Goal: Task Accomplishment & Management: Manage account settings

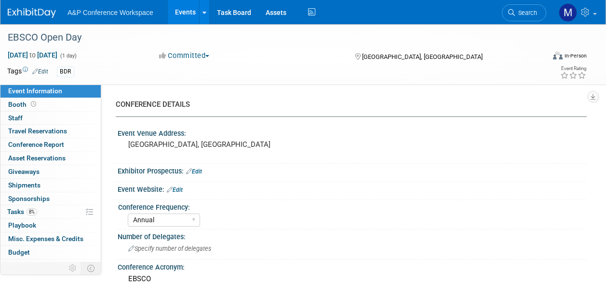
select select "Annual"
select select "Level 2"
select select "In-Person Booth"
select select "Libraries"
select select "Bloomsbury Academic"
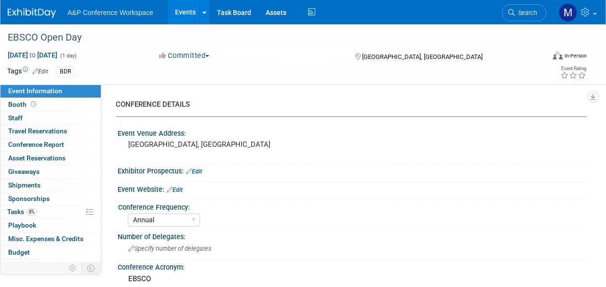
select select "[PERSON_NAME]"
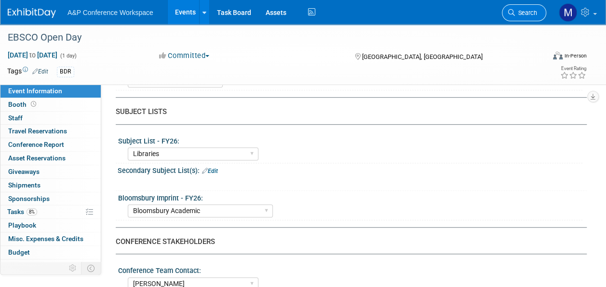
click at [521, 11] on span "Search" at bounding box center [526, 12] width 22 height 7
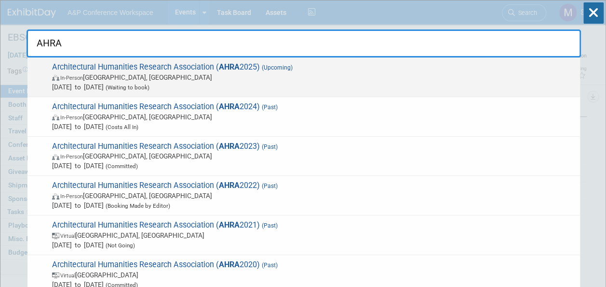
type input "AHRA"
click at [263, 62] on span "Architectural Humanities Research Association ( AHRA 2025) (Upcoming) In-Person…" at bounding box center [312, 76] width 526 height 29
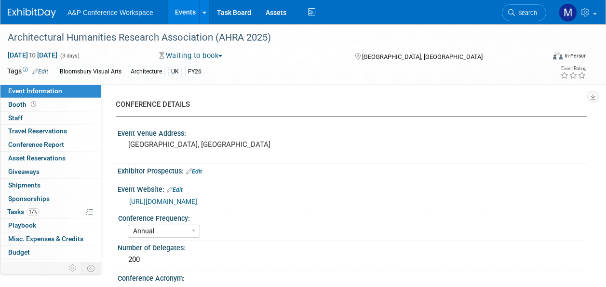
select select "Annual"
select select "Level 2"
select select "In-Person Booth"
select select "Architecture"
select select "Bloomsbury Visual Arts"
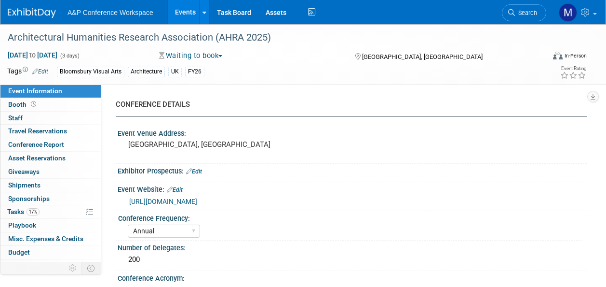
select select "[PERSON_NAME]"
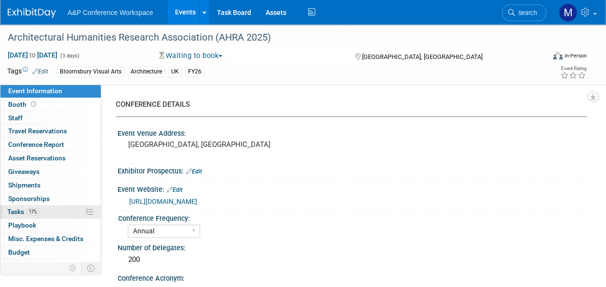
click at [57, 209] on link "17% Tasks 17%" at bounding box center [50, 211] width 100 height 13
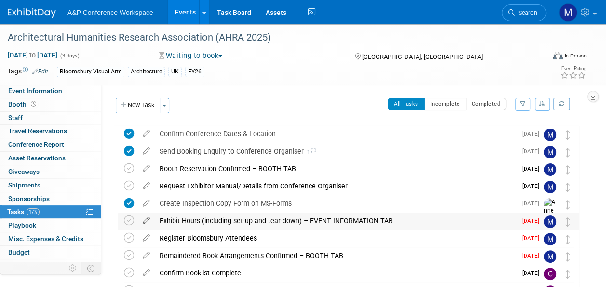
click at [147, 219] on icon at bounding box center [146, 218] width 17 height 12
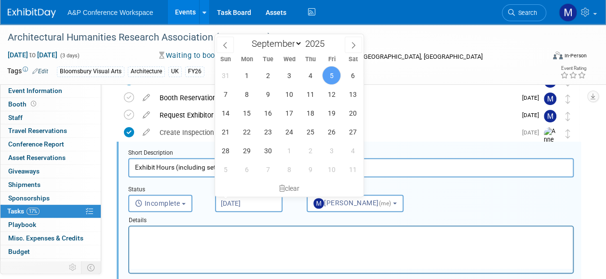
click at [240, 200] on input "[DATE]" at bounding box center [249, 203] width 68 height 17
click at [289, 126] on span "24" at bounding box center [289, 132] width 19 height 19
type input "[DATE]"
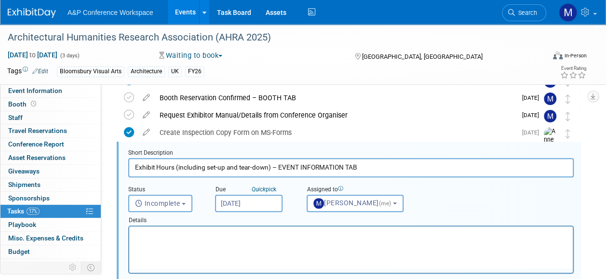
click at [222, 237] on p "Rich Text Area. Press ALT-0 for help." at bounding box center [351, 235] width 433 height 9
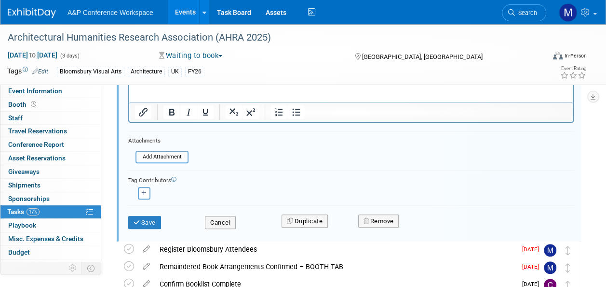
scroll to position [262, 0]
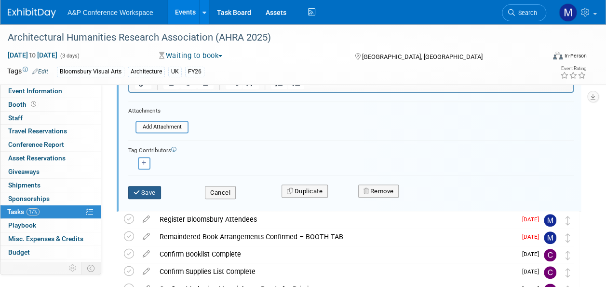
click at [154, 191] on button "Save" at bounding box center [144, 193] width 33 height 14
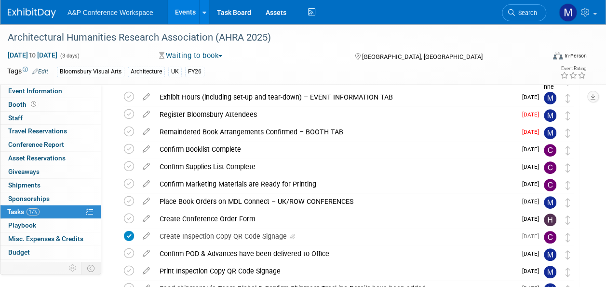
scroll to position [119, 0]
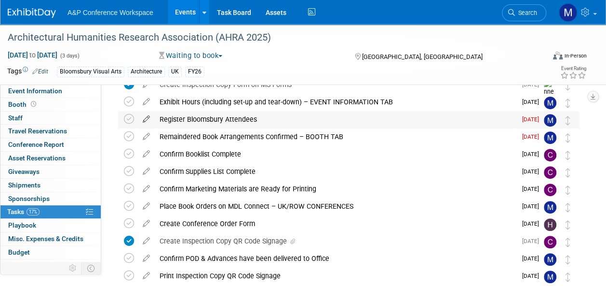
click at [147, 116] on icon at bounding box center [146, 117] width 17 height 12
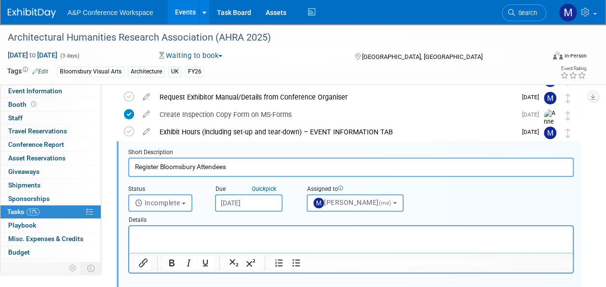
scroll to position [88, 0]
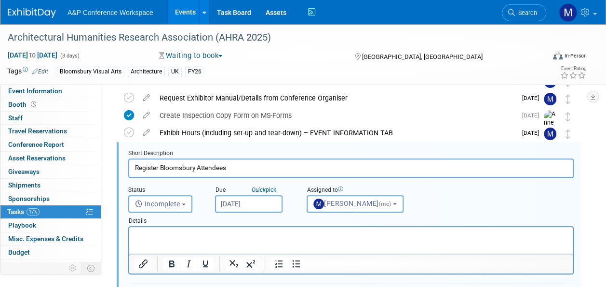
click at [231, 202] on input "[DATE]" at bounding box center [249, 203] width 68 height 17
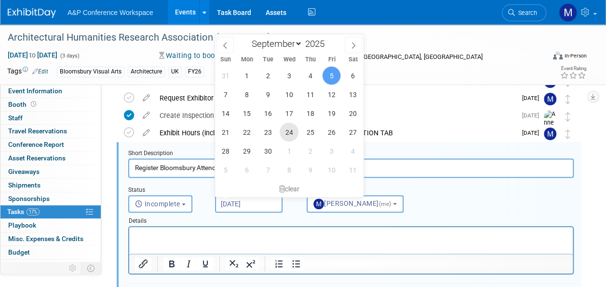
click at [294, 130] on span "24" at bounding box center [289, 132] width 19 height 19
type input "[DATE]"
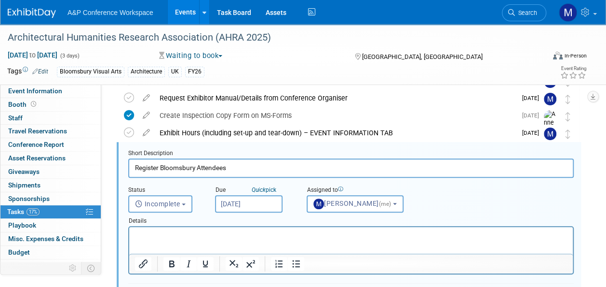
click at [270, 236] on p "Rich Text Area. Press ALT-0 for help." at bounding box center [351, 235] width 433 height 9
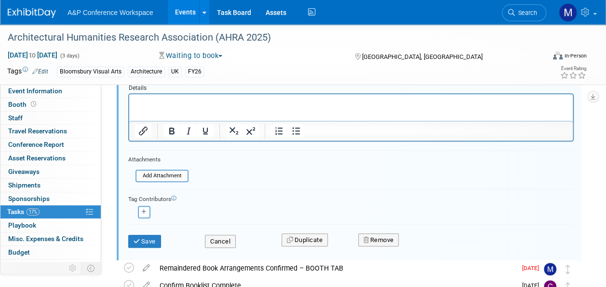
scroll to position [245, 0]
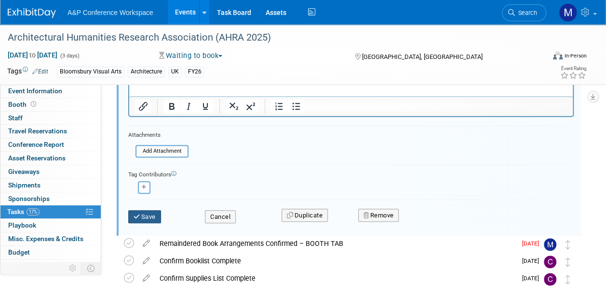
click at [151, 213] on button "Save" at bounding box center [144, 217] width 33 height 14
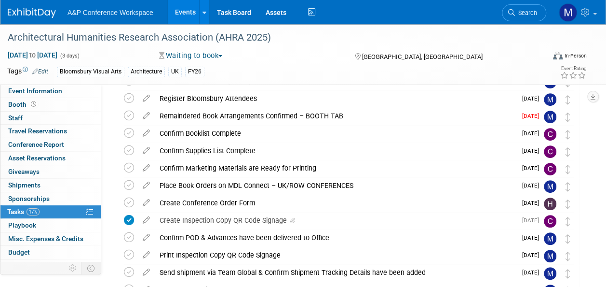
scroll to position [139, 0]
click at [145, 114] on icon at bounding box center [146, 114] width 17 height 12
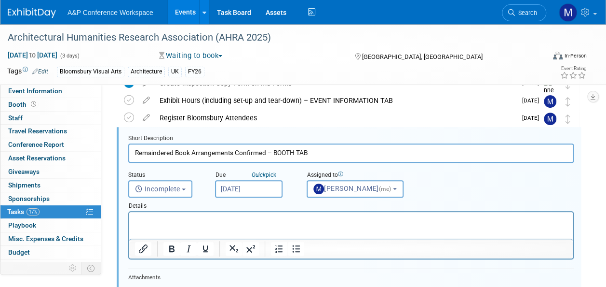
scroll to position [0, 0]
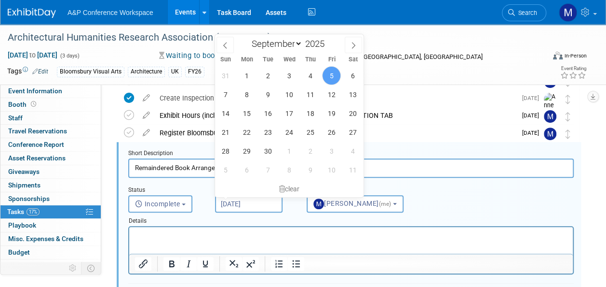
click at [233, 208] on input "[DATE]" at bounding box center [249, 203] width 68 height 17
click at [291, 136] on span "24" at bounding box center [289, 132] width 19 height 19
type input "[DATE]"
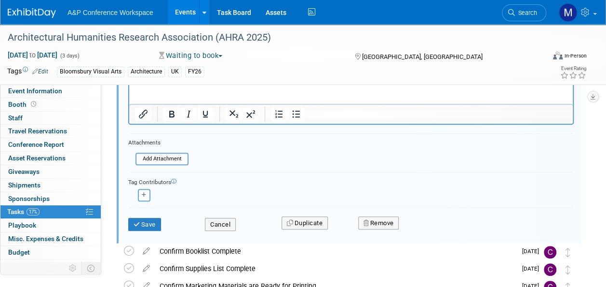
scroll to position [257, 0]
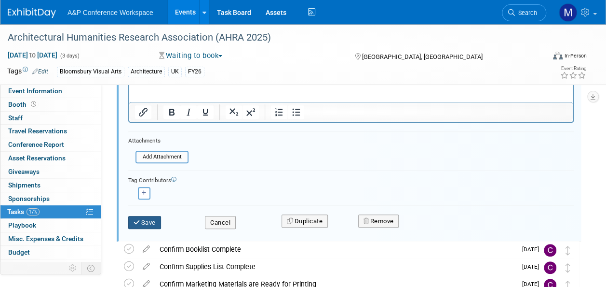
click at [151, 216] on button "Save" at bounding box center [144, 223] width 33 height 14
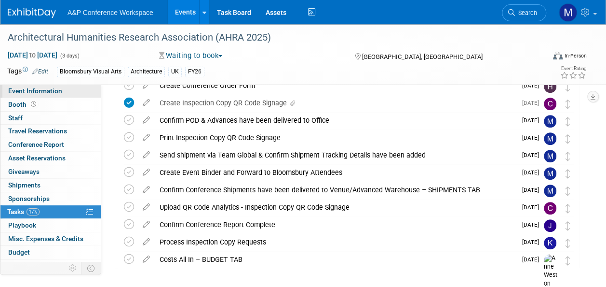
click at [72, 96] on link "Event Information" at bounding box center [50, 90] width 100 height 13
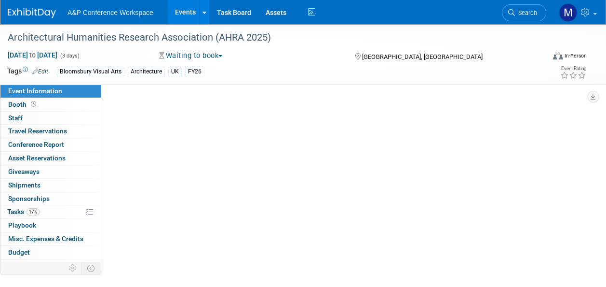
scroll to position [0, 0]
select select "Annual"
select select "Level 2"
select select "In-Person Booth"
select select "Architecture"
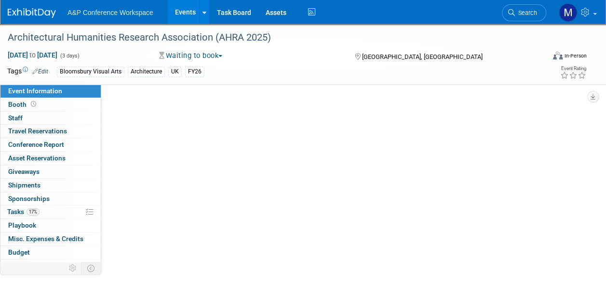
select select "Bloomsbury Visual Arts"
select select "[PERSON_NAME]"
